Goal: Check status: Check status

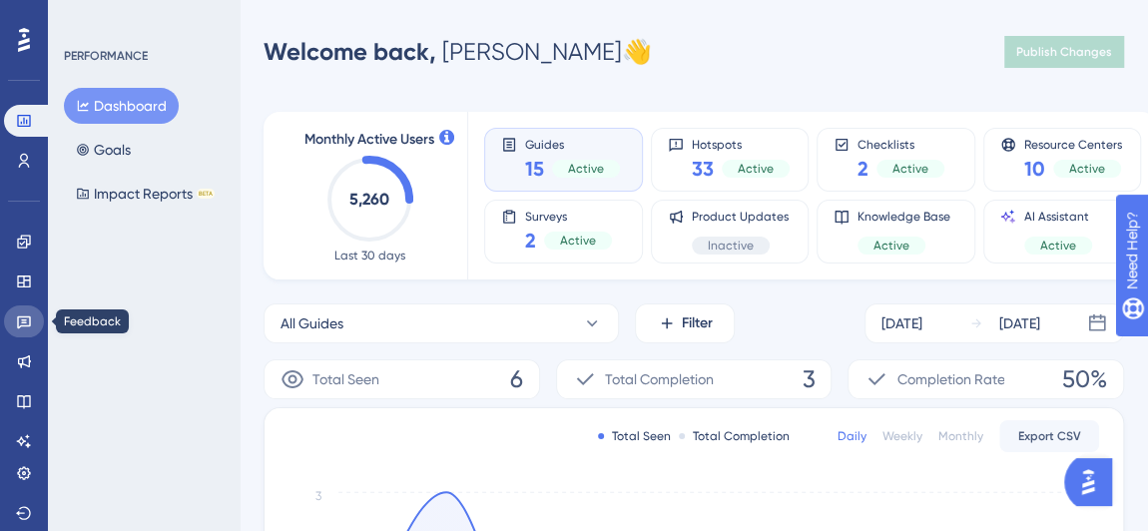
click at [21, 329] on link at bounding box center [24, 321] width 40 height 32
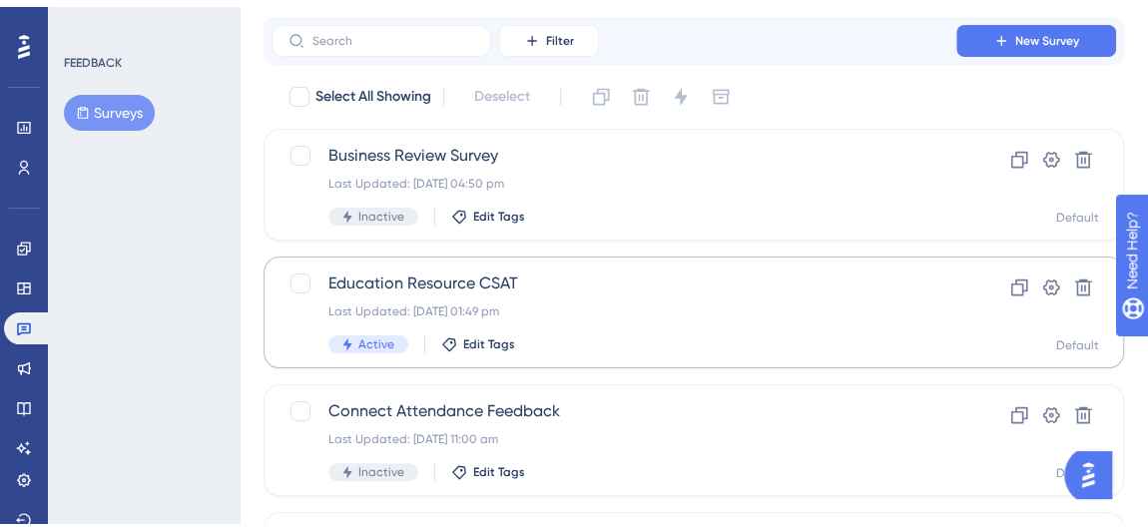
scroll to position [90, 0]
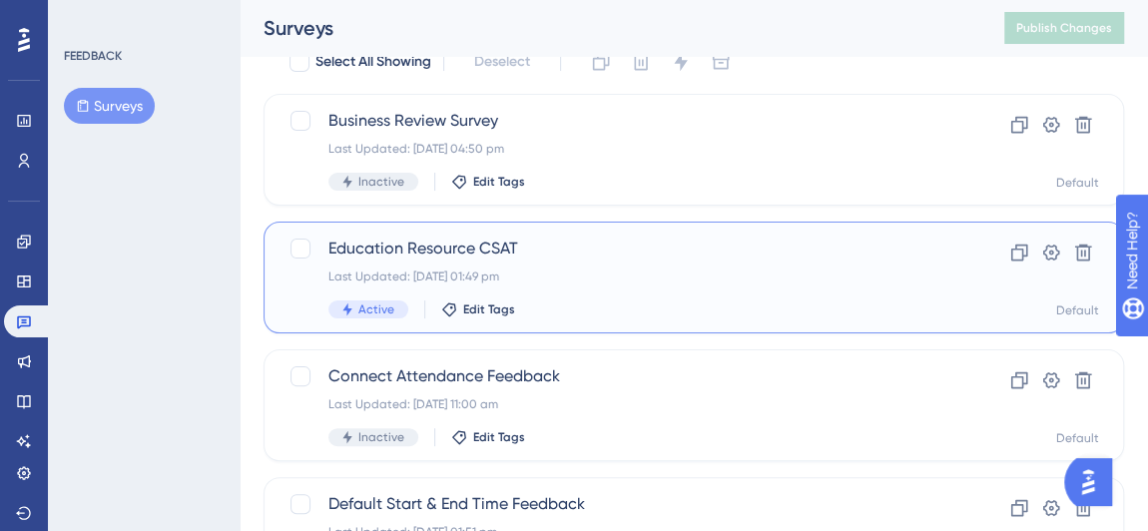
click at [645, 248] on span "Education Resource CSAT" at bounding box center [613, 248] width 571 height 24
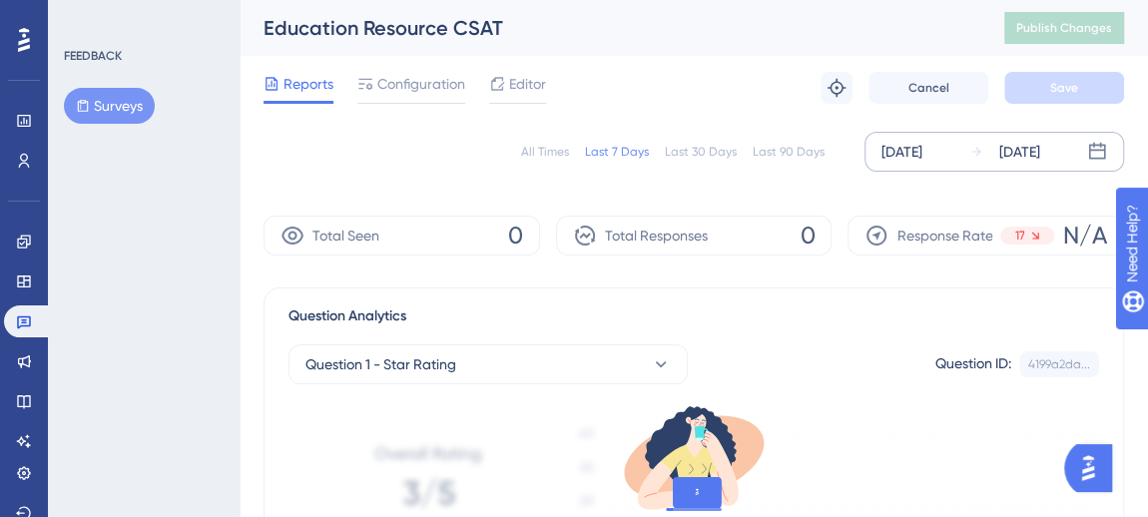
click at [922, 156] on div "[DATE]" at bounding box center [901, 152] width 41 height 24
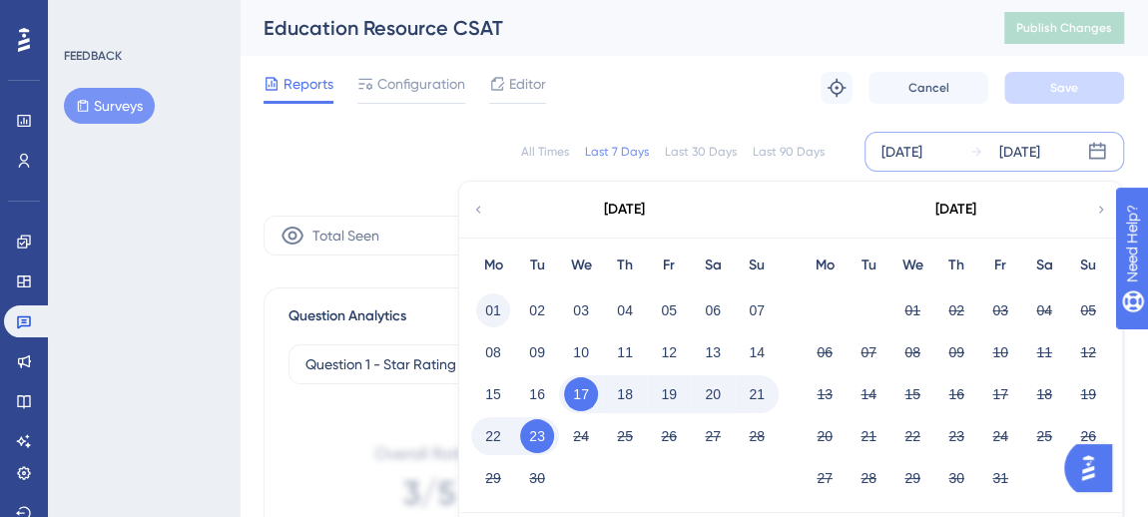
click at [501, 308] on button "01" at bounding box center [493, 310] width 34 height 34
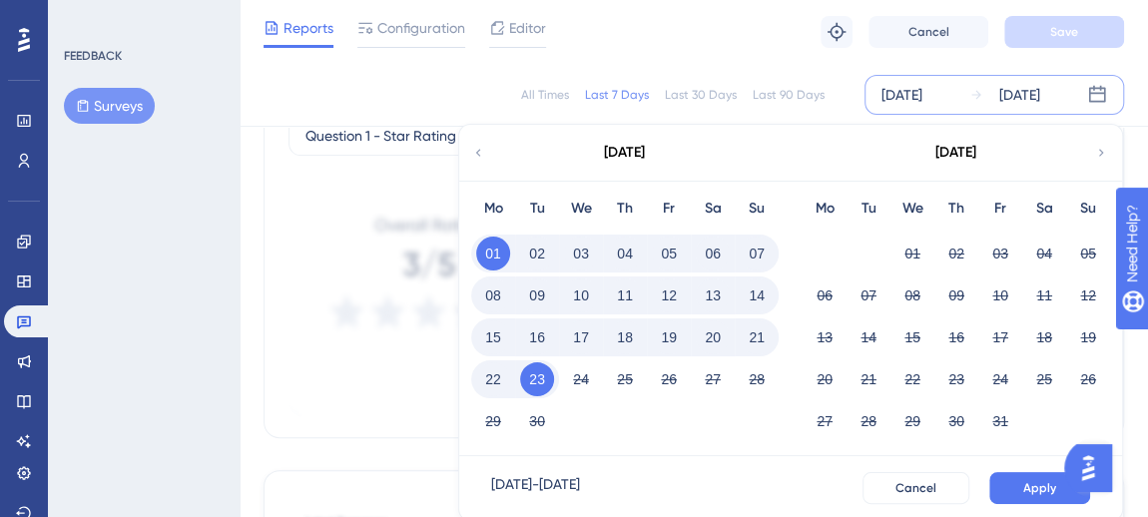
scroll to position [453, 0]
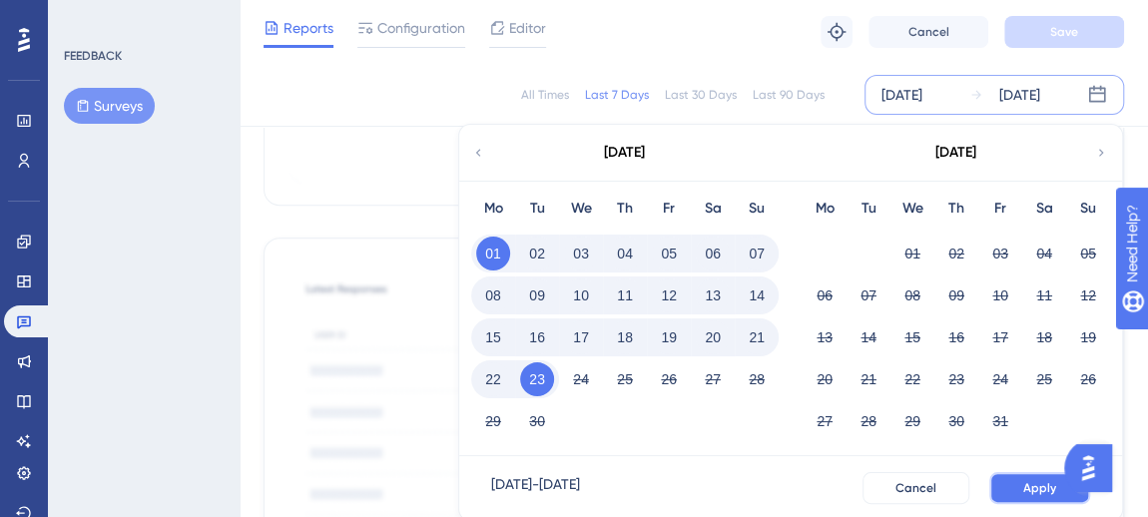
click at [1016, 482] on button "Apply" at bounding box center [1039, 488] width 101 height 32
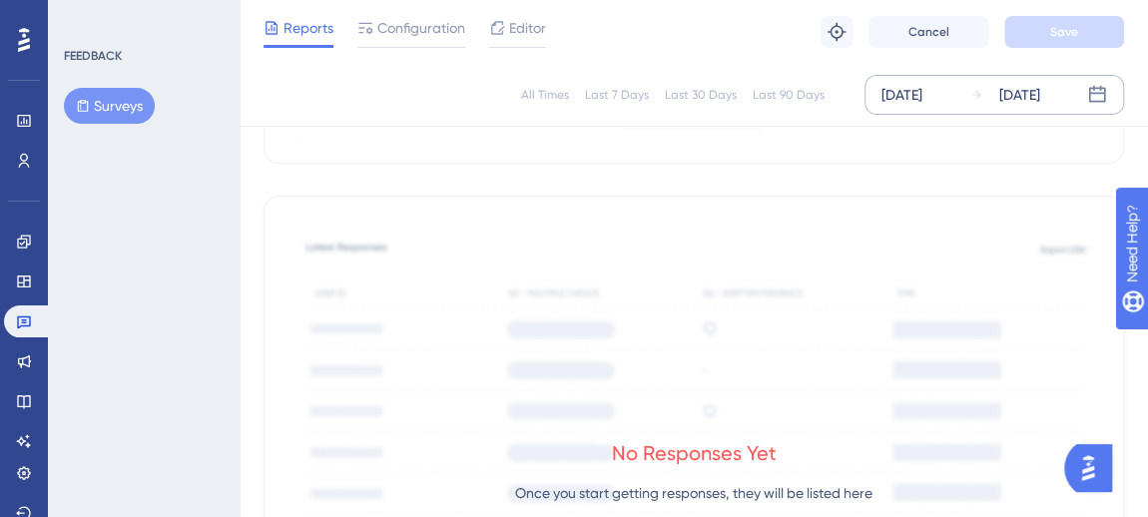
scroll to position [494, 0]
click at [115, 99] on button "Surveys" at bounding box center [109, 106] width 91 height 36
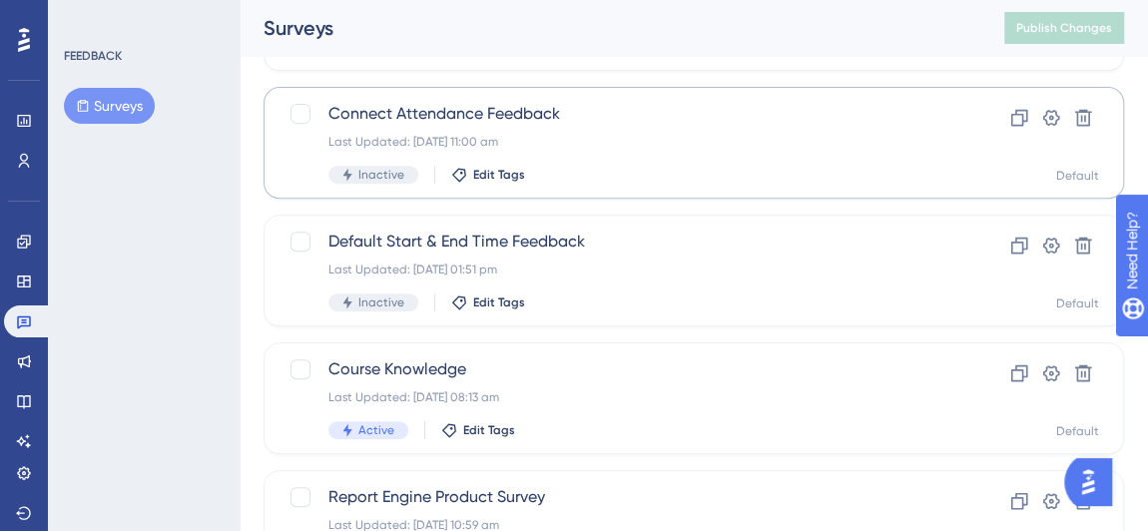
scroll to position [362, 0]
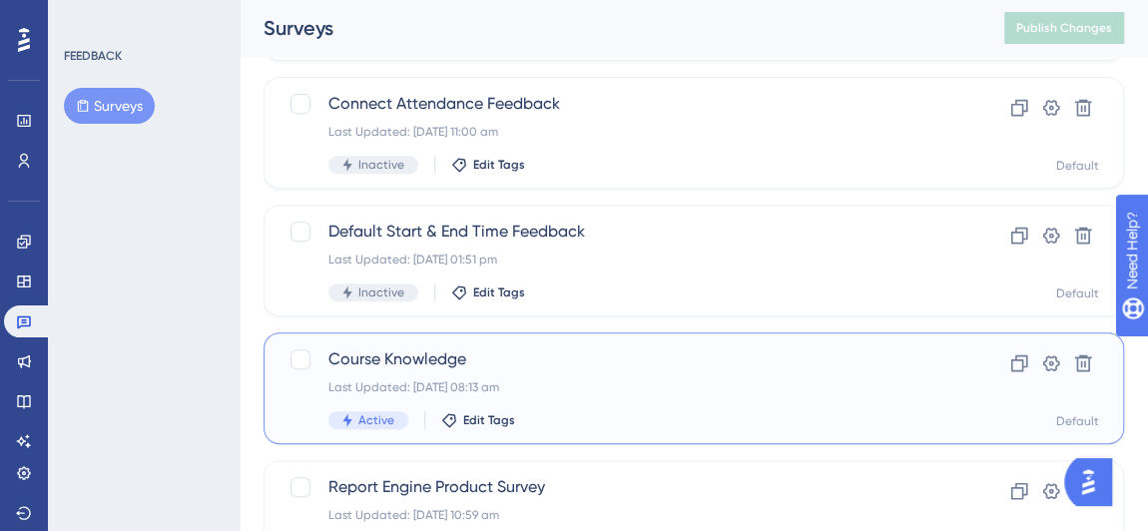
click at [680, 375] on div "Course Knowledge Last Updated: [DATE] 08:13 am Active Edit Tags" at bounding box center [613, 388] width 571 height 82
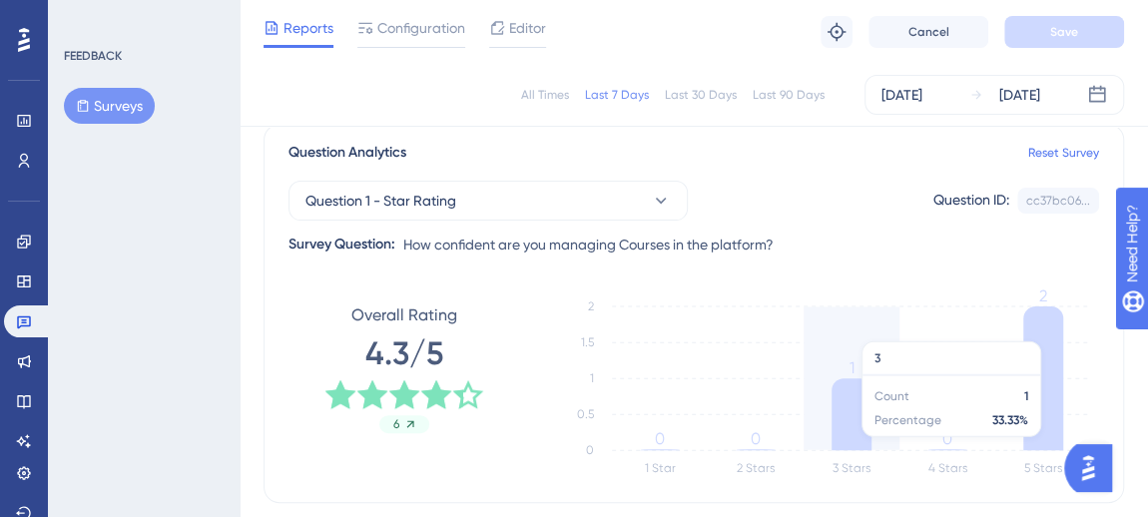
scroll to position [156, 0]
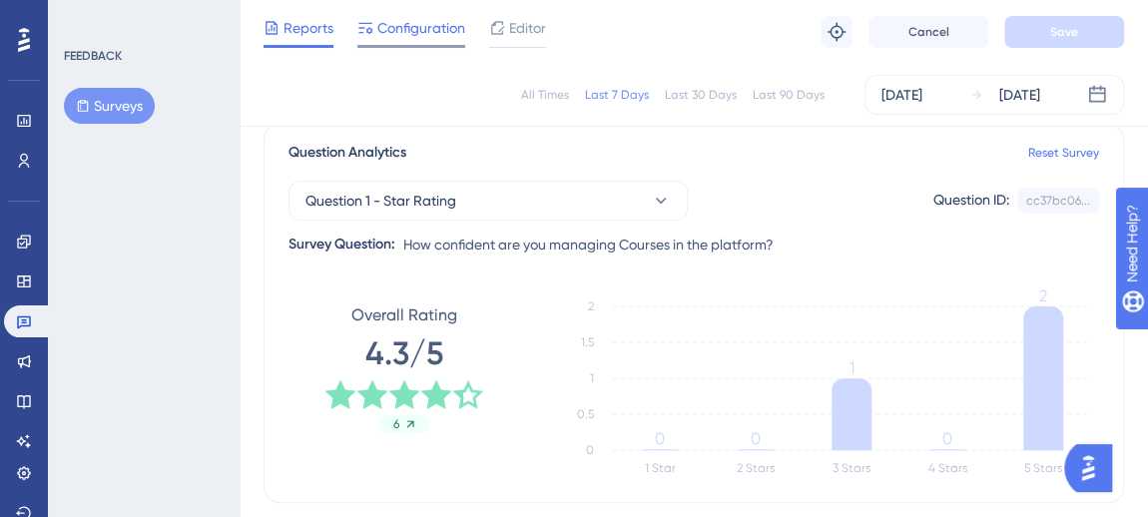
click at [397, 37] on span "Configuration" at bounding box center [421, 28] width 88 height 24
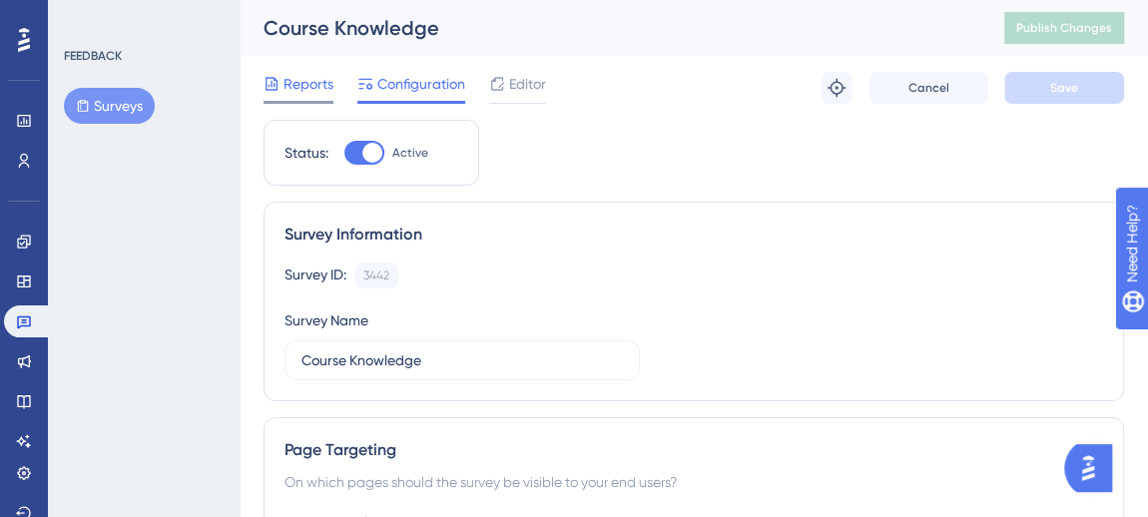
click at [275, 77] on icon at bounding box center [271, 84] width 16 height 16
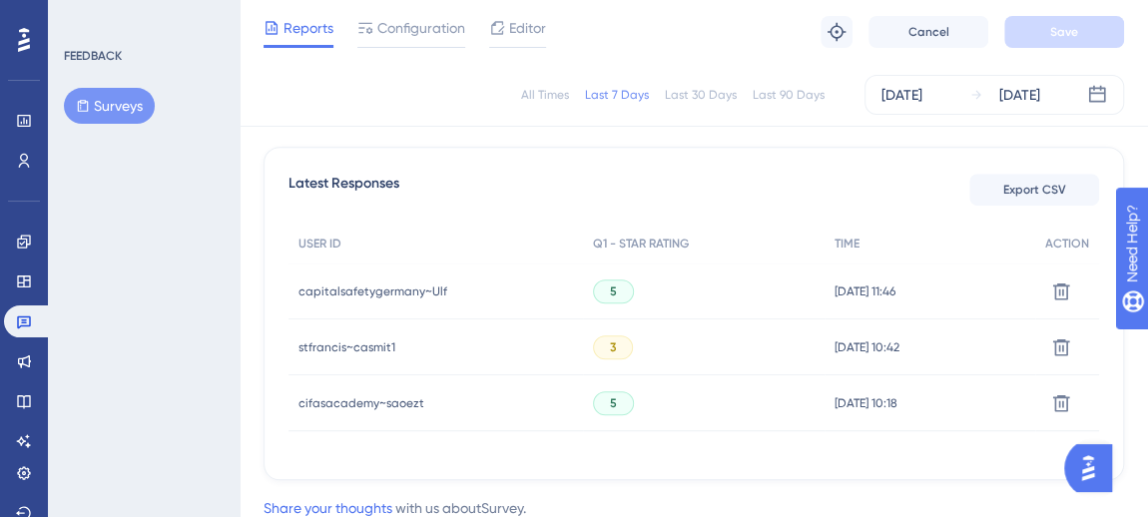
scroll to position [519, 0]
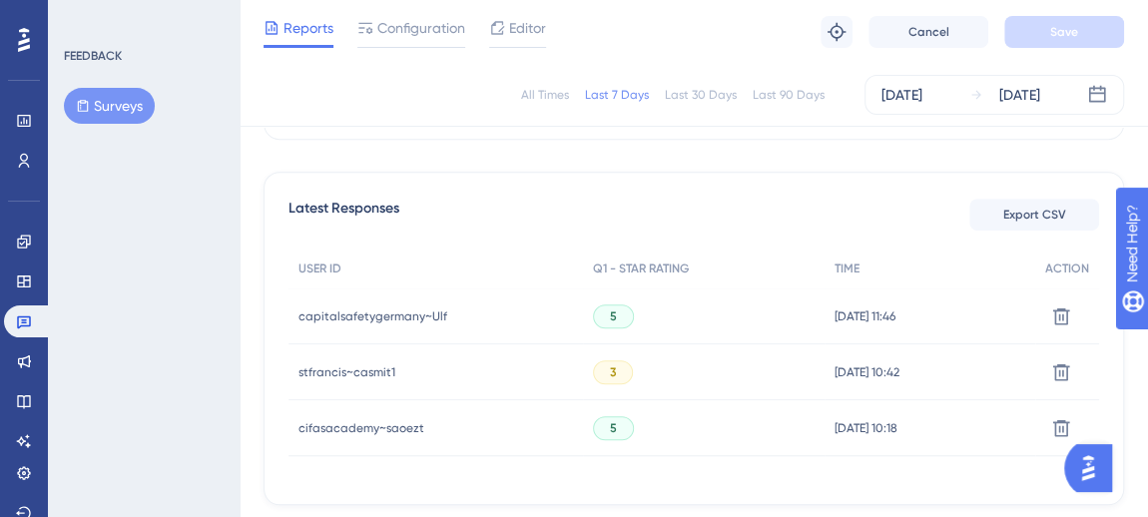
click at [343, 360] on div "stfrancis~casmit1 stfrancis~casmit1" at bounding box center [346, 372] width 97 height 56
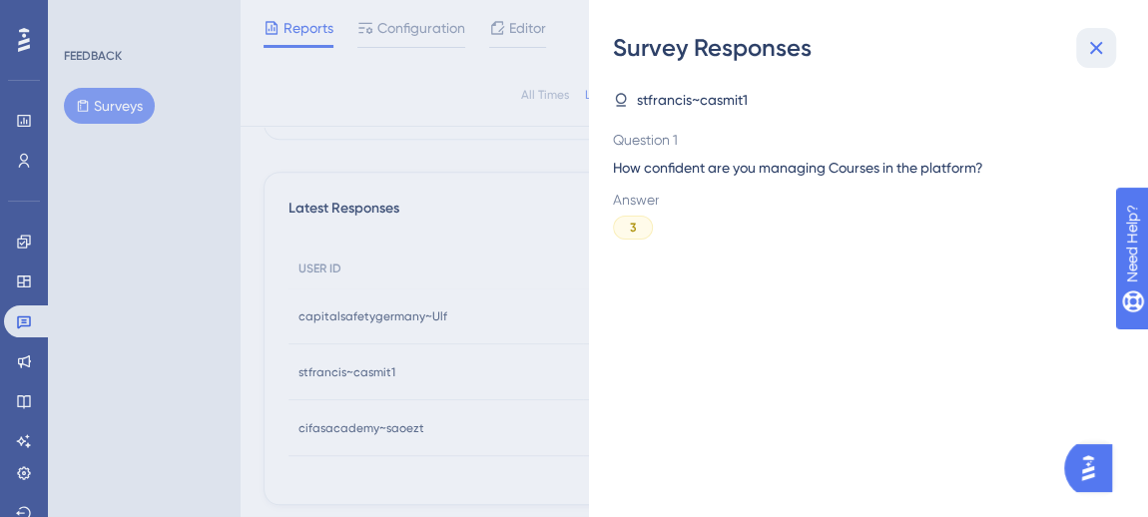
click at [1102, 52] on icon at bounding box center [1096, 48] width 24 height 24
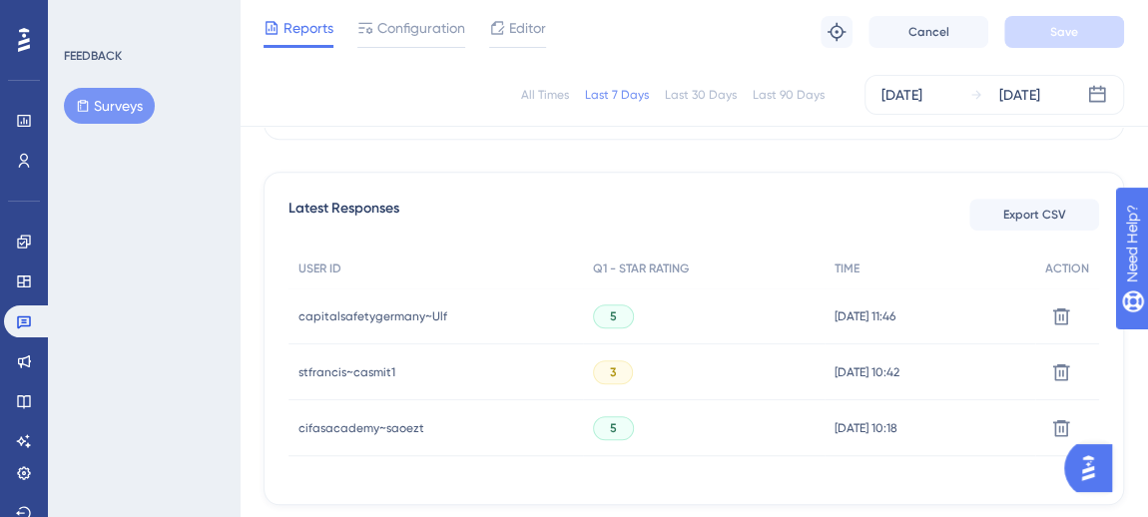
click at [344, 368] on span "stfrancis~casmit1" at bounding box center [346, 372] width 97 height 16
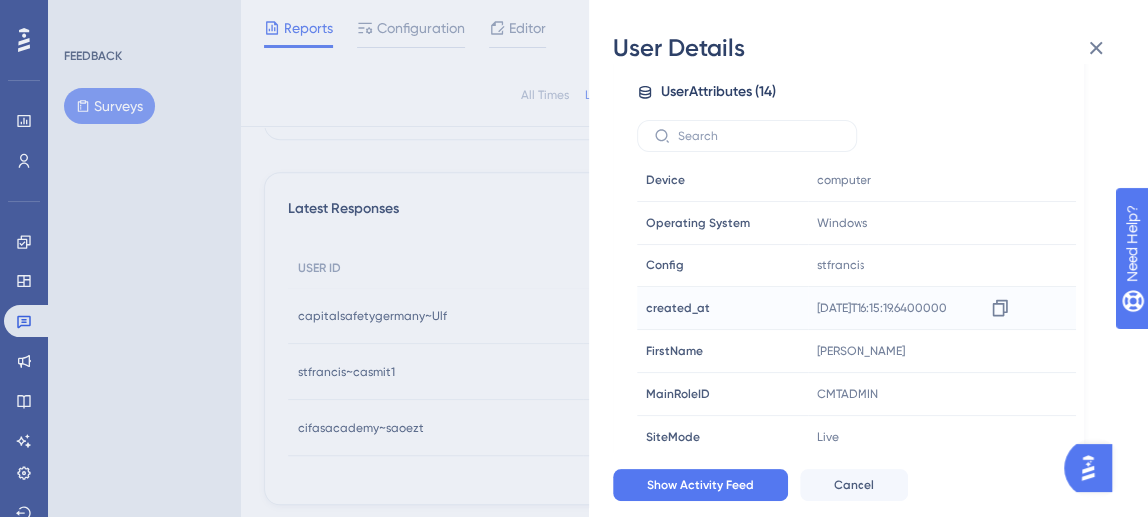
scroll to position [189, 0]
click at [1097, 54] on icon at bounding box center [1096, 48] width 24 height 24
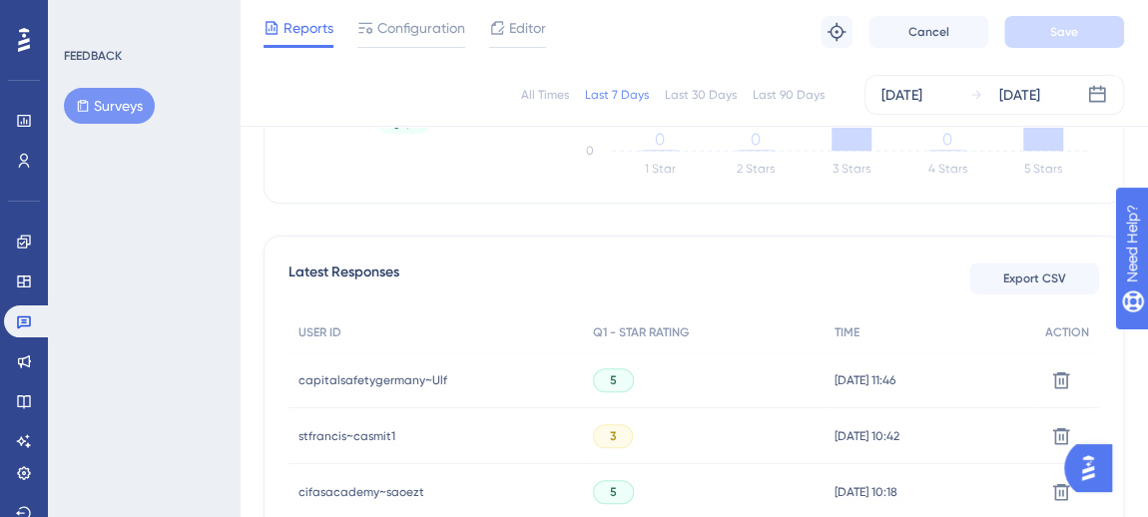
scroll to position [428, 0]
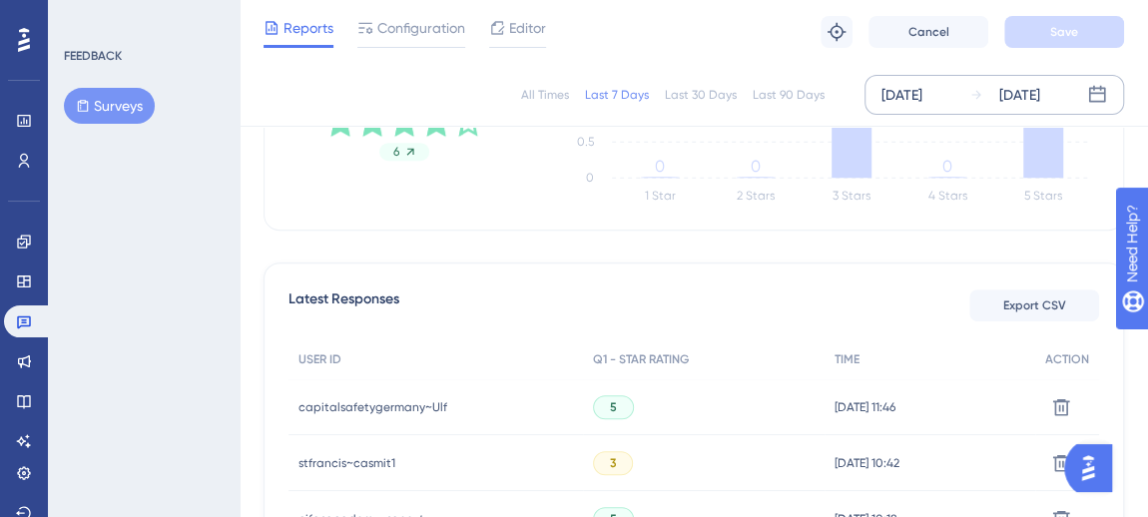
click at [969, 89] on icon at bounding box center [976, 95] width 14 height 14
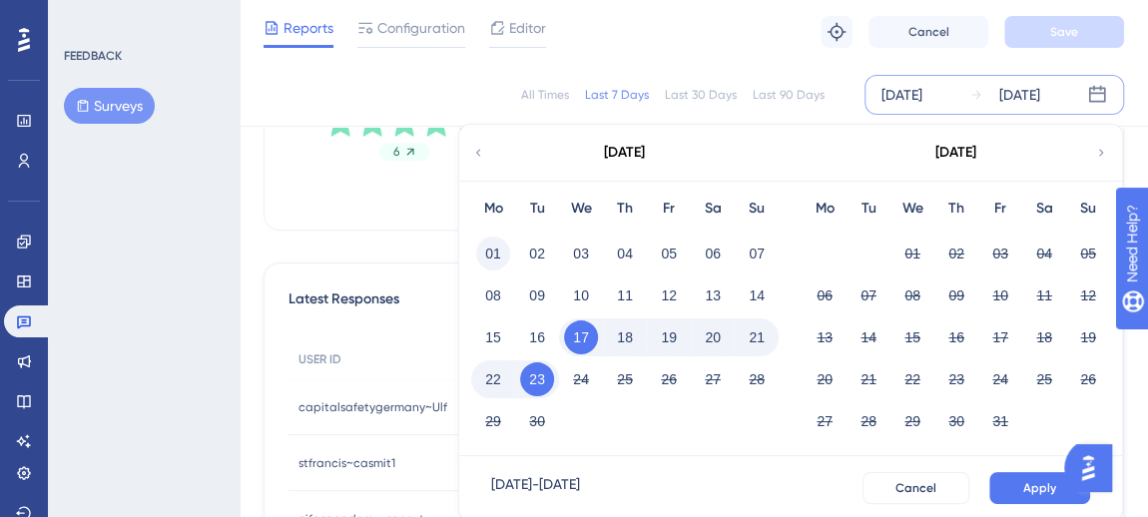
click at [494, 245] on button "01" at bounding box center [493, 253] width 34 height 34
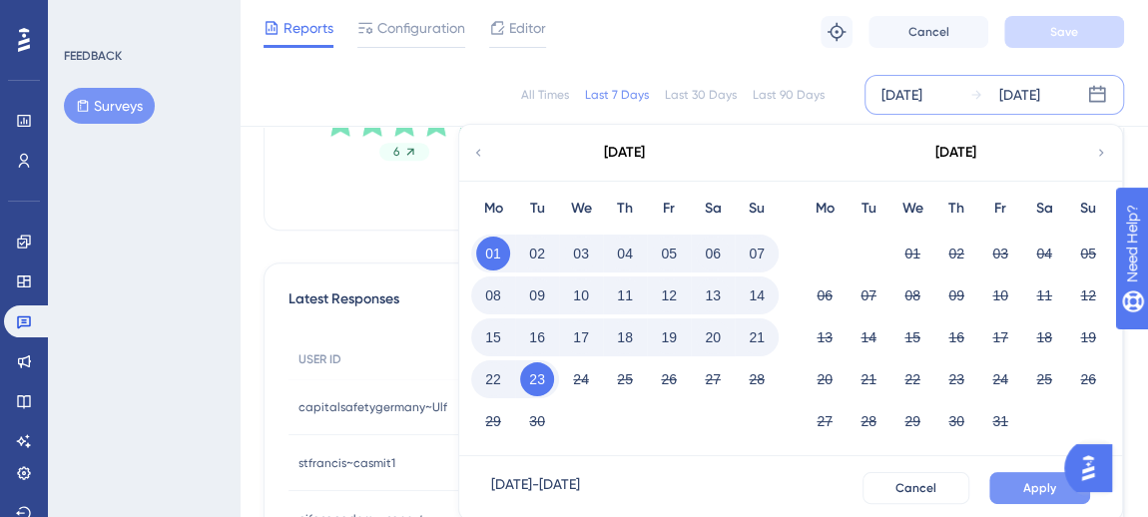
click at [1004, 482] on button "Apply" at bounding box center [1039, 488] width 101 height 32
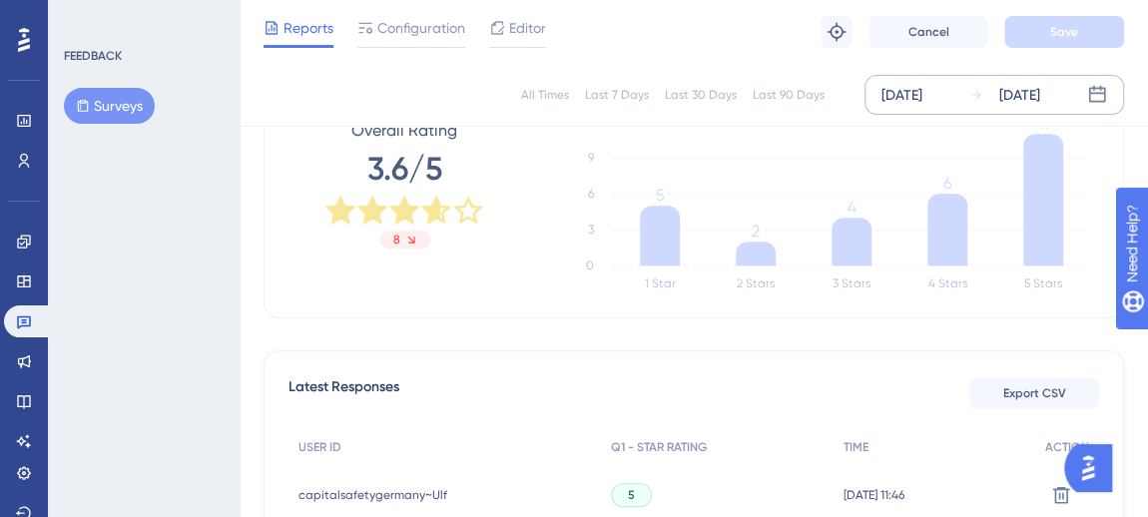
scroll to position [156, 0]
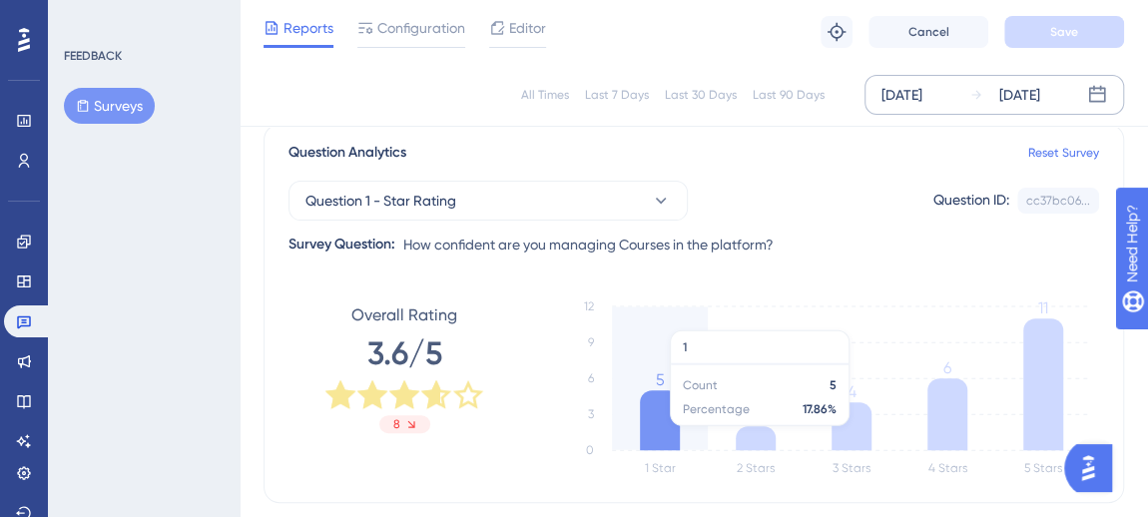
click at [657, 433] on icon at bounding box center [660, 420] width 40 height 60
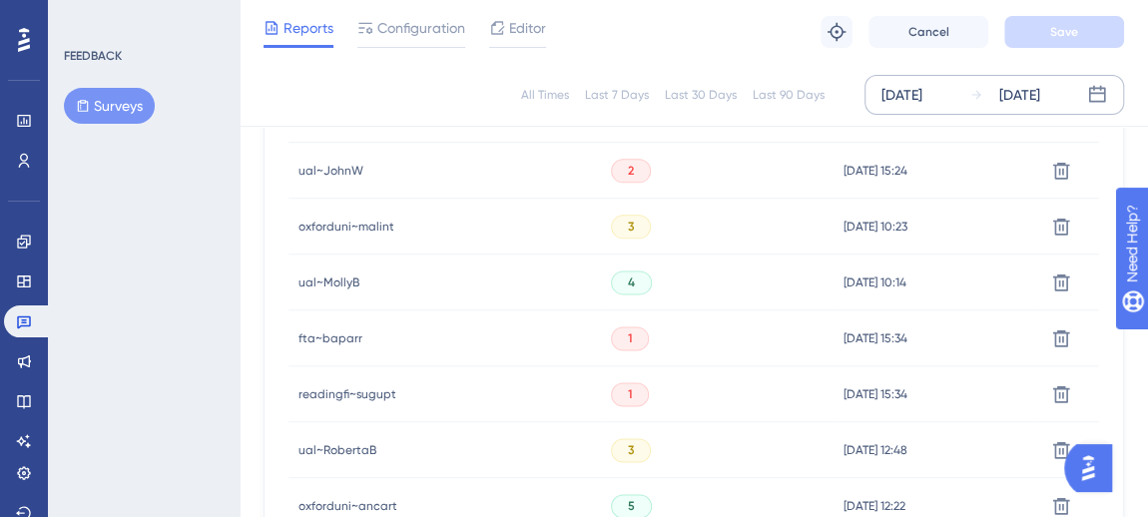
scroll to position [1063, 0]
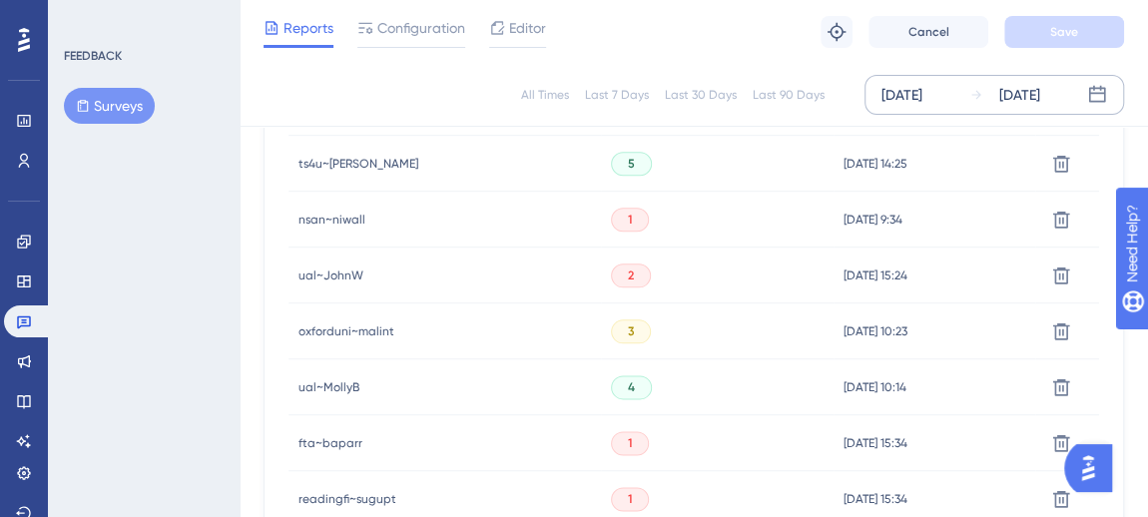
click at [335, 219] on span "nsan~niwall" at bounding box center [331, 220] width 67 height 16
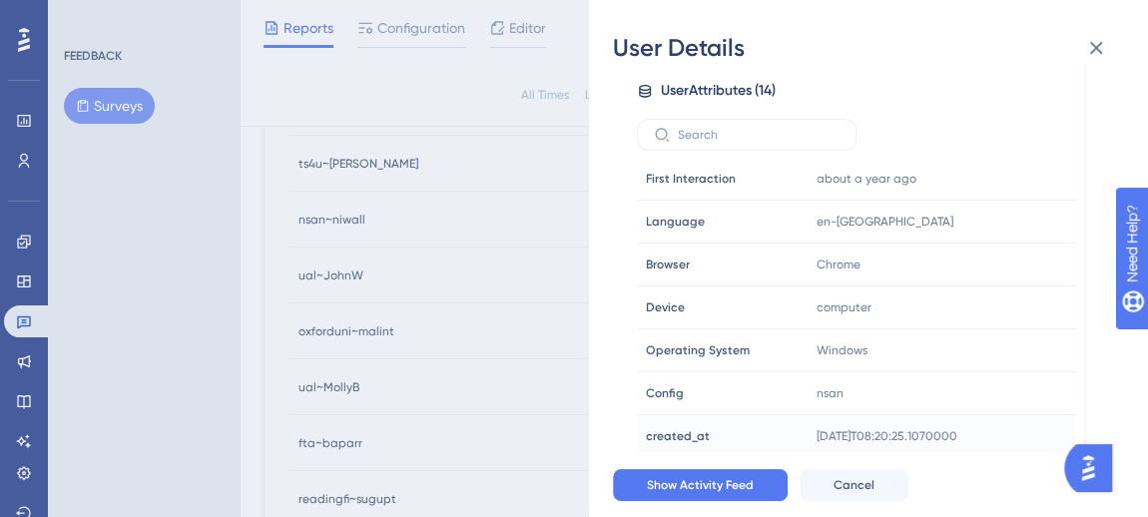
scroll to position [301, 0]
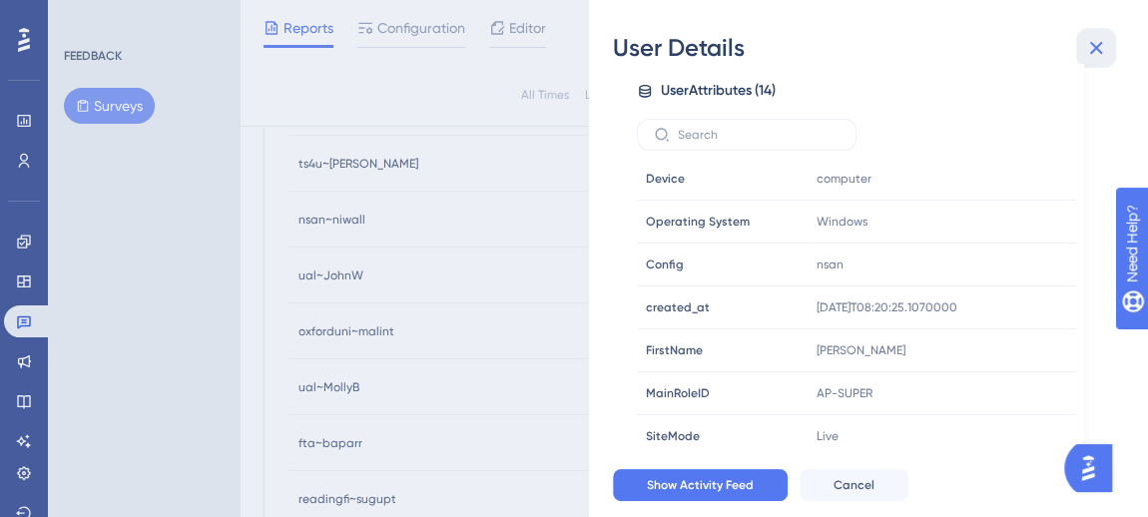
click at [1093, 55] on icon at bounding box center [1096, 48] width 24 height 24
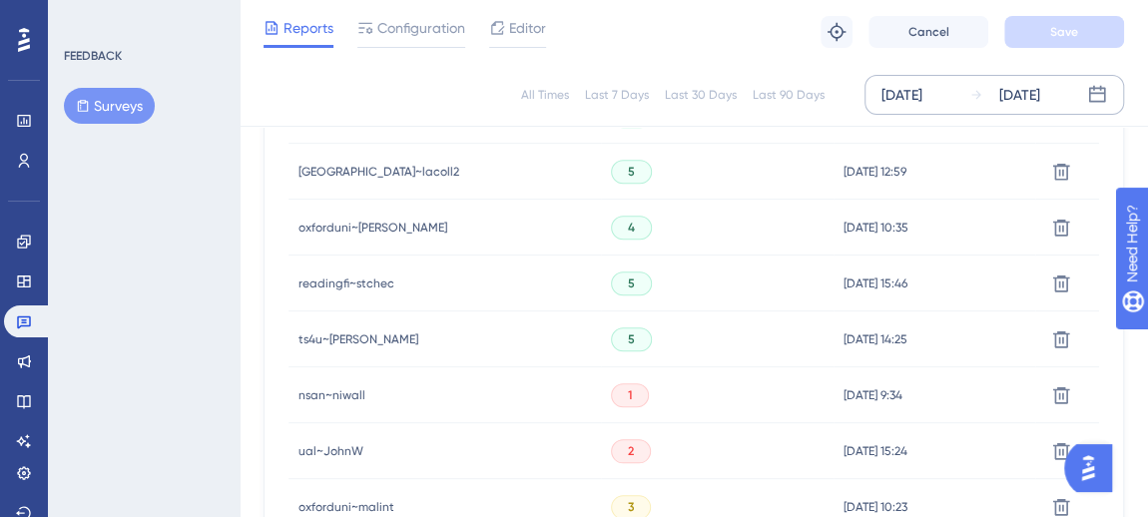
scroll to position [881, 0]
